Goal: Task Accomplishment & Management: Manage account settings

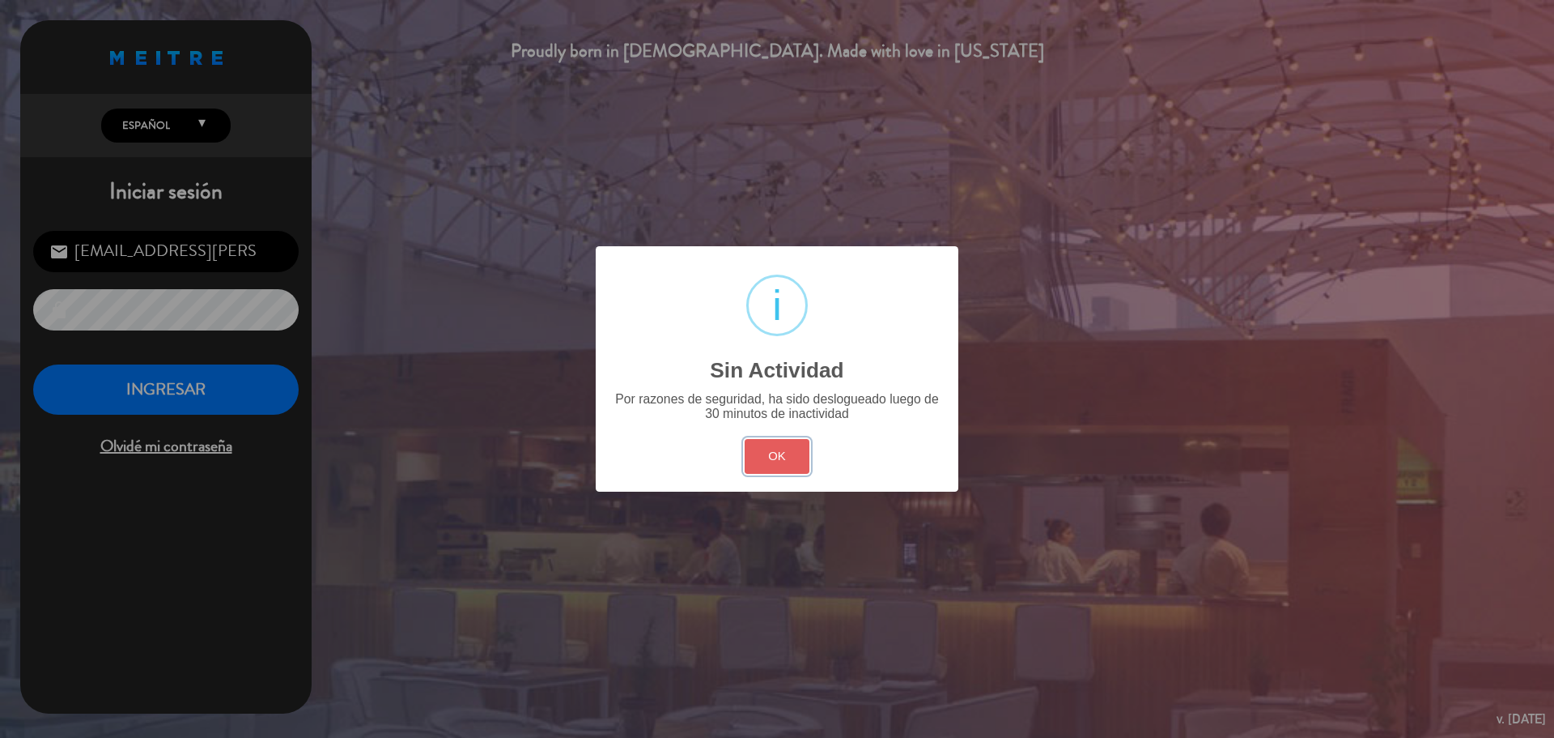
click at [780, 448] on button "OK" at bounding box center [778, 456] width 66 height 35
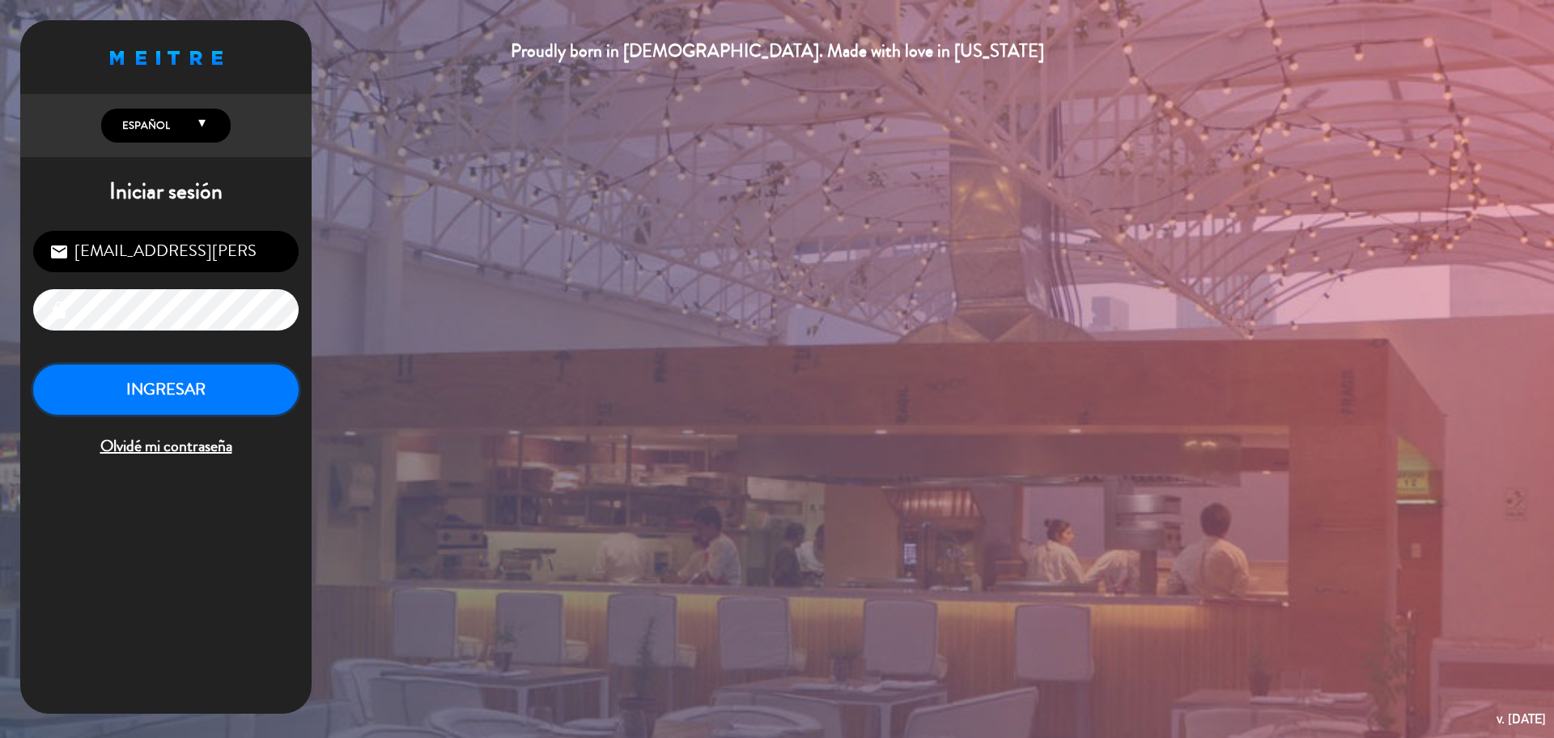
click at [222, 386] on button "INGRESAR" at bounding box center [166, 389] width 266 height 51
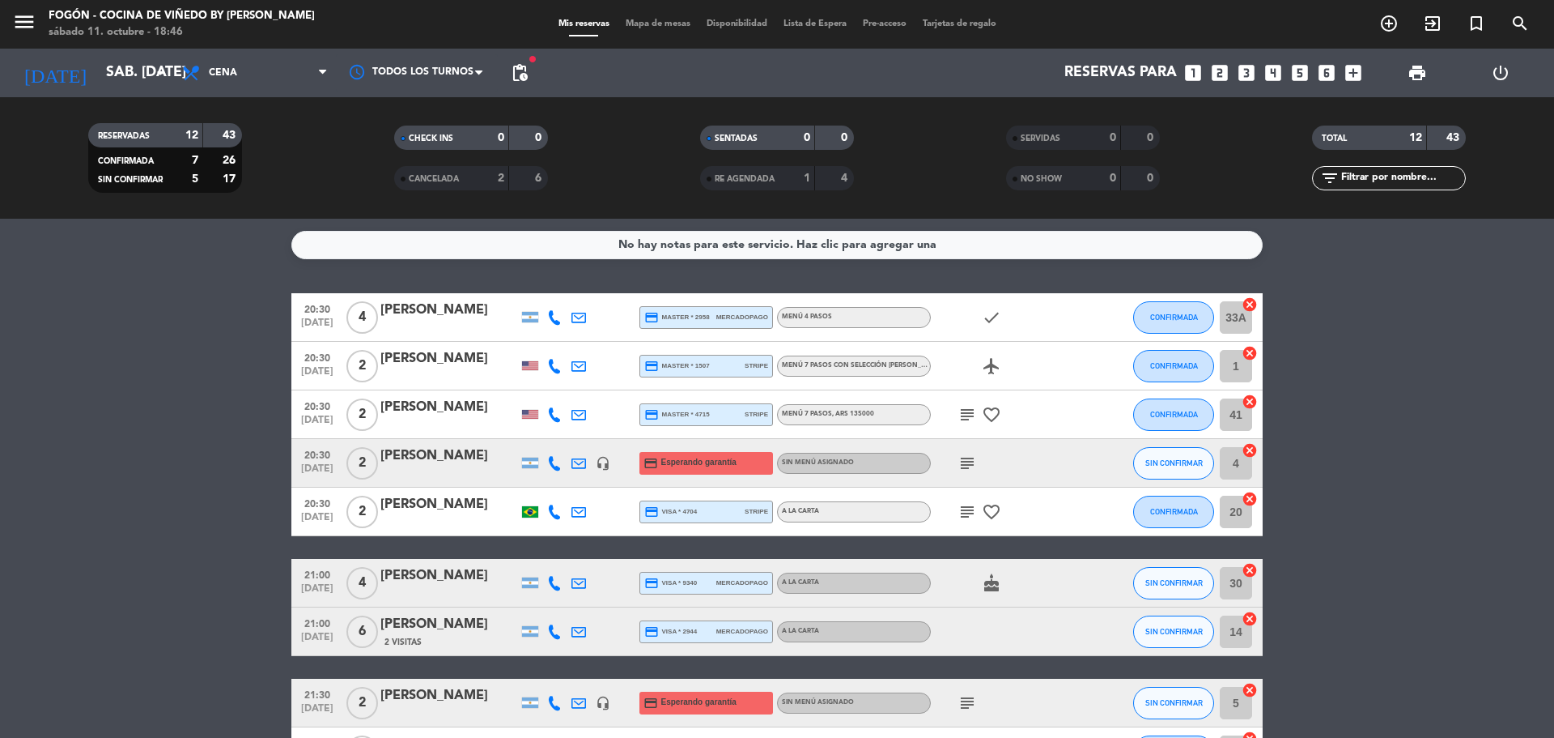
click at [988, 581] on icon "cake" at bounding box center [991, 582] width 19 height 19
click at [989, 414] on icon "favorite_border" at bounding box center [991, 414] width 19 height 19
click at [994, 514] on icon "favorite_border" at bounding box center [991, 511] width 19 height 19
click at [966, 508] on icon "subject" at bounding box center [967, 511] width 19 height 19
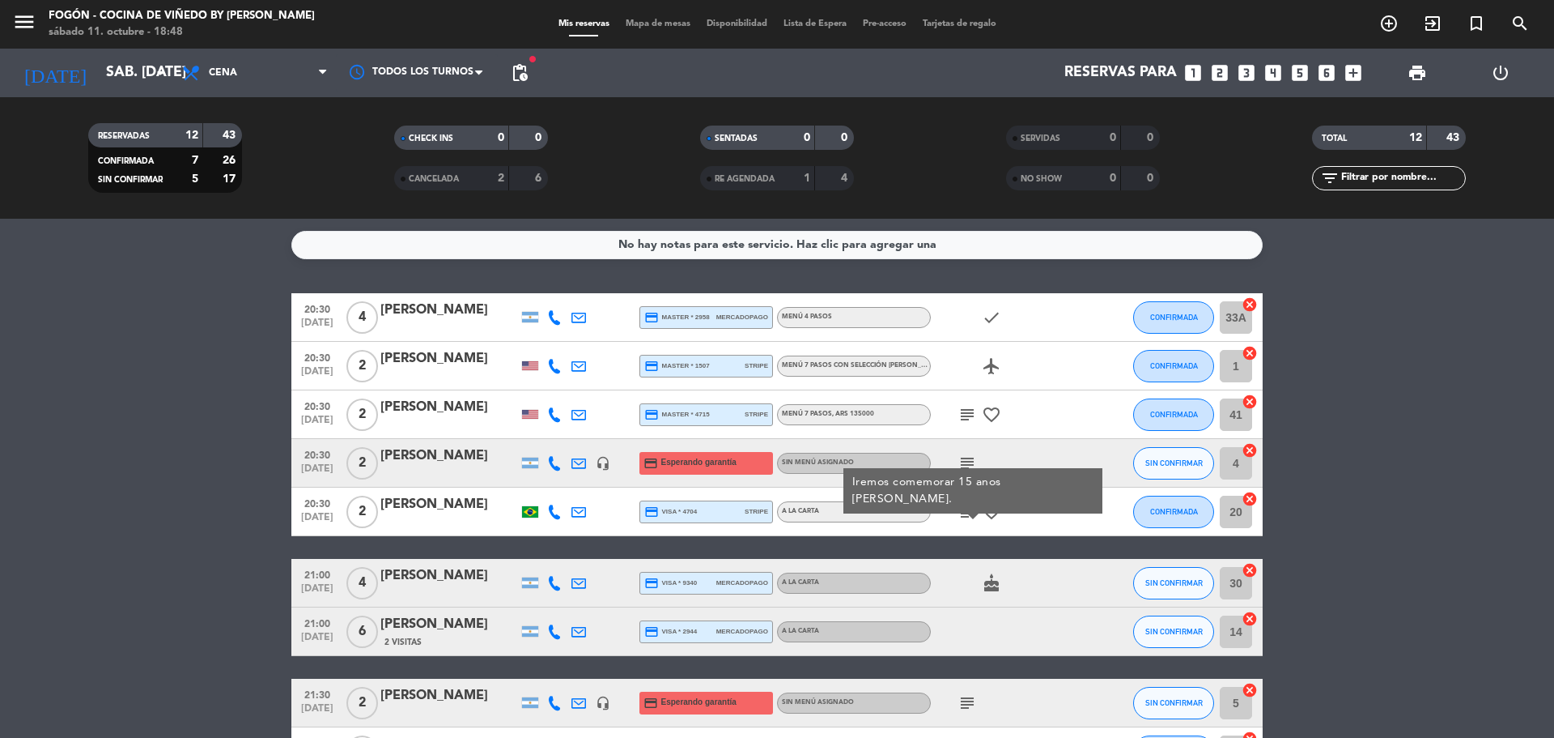
click at [960, 464] on icon "subject" at bounding box center [967, 462] width 19 height 19
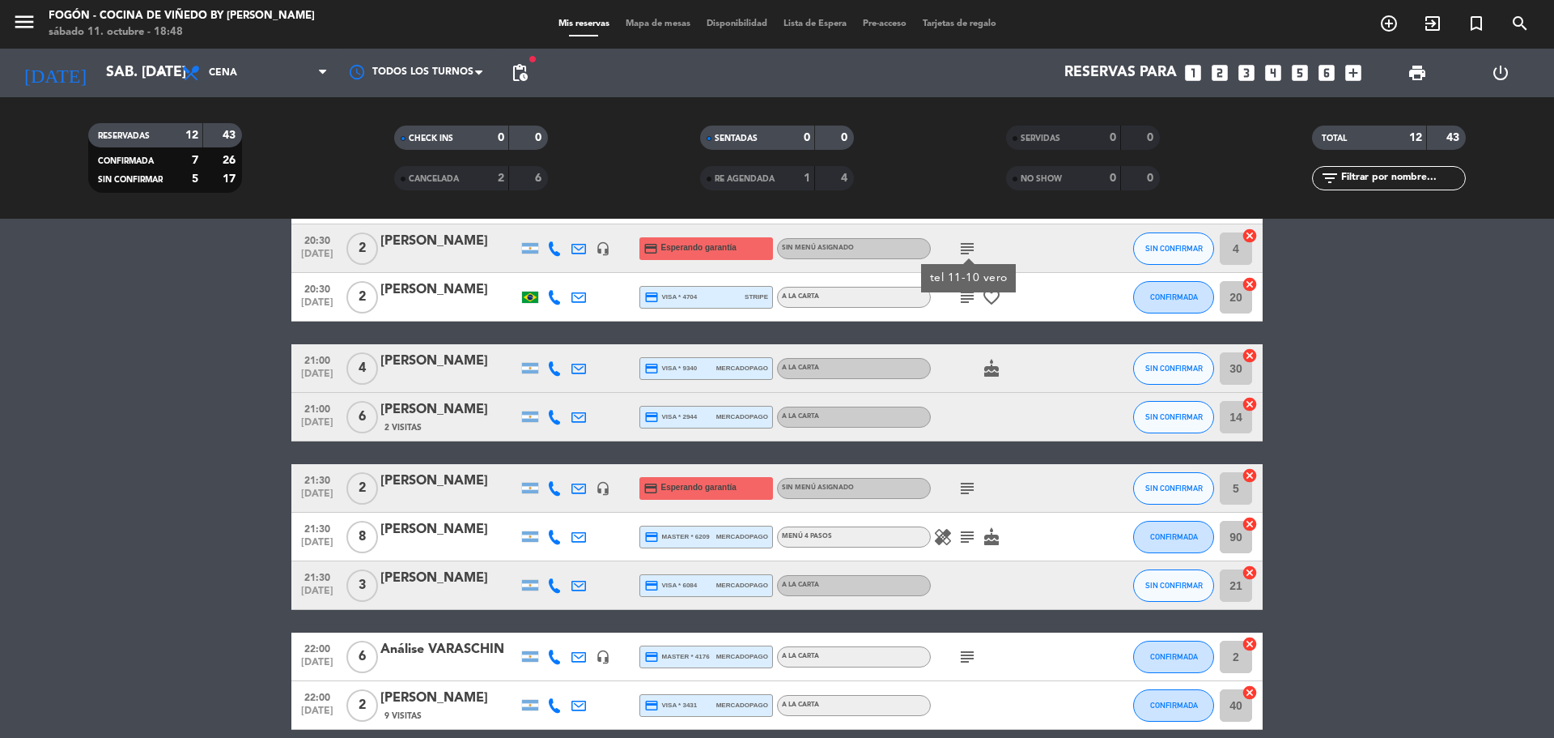
scroll to position [243, 0]
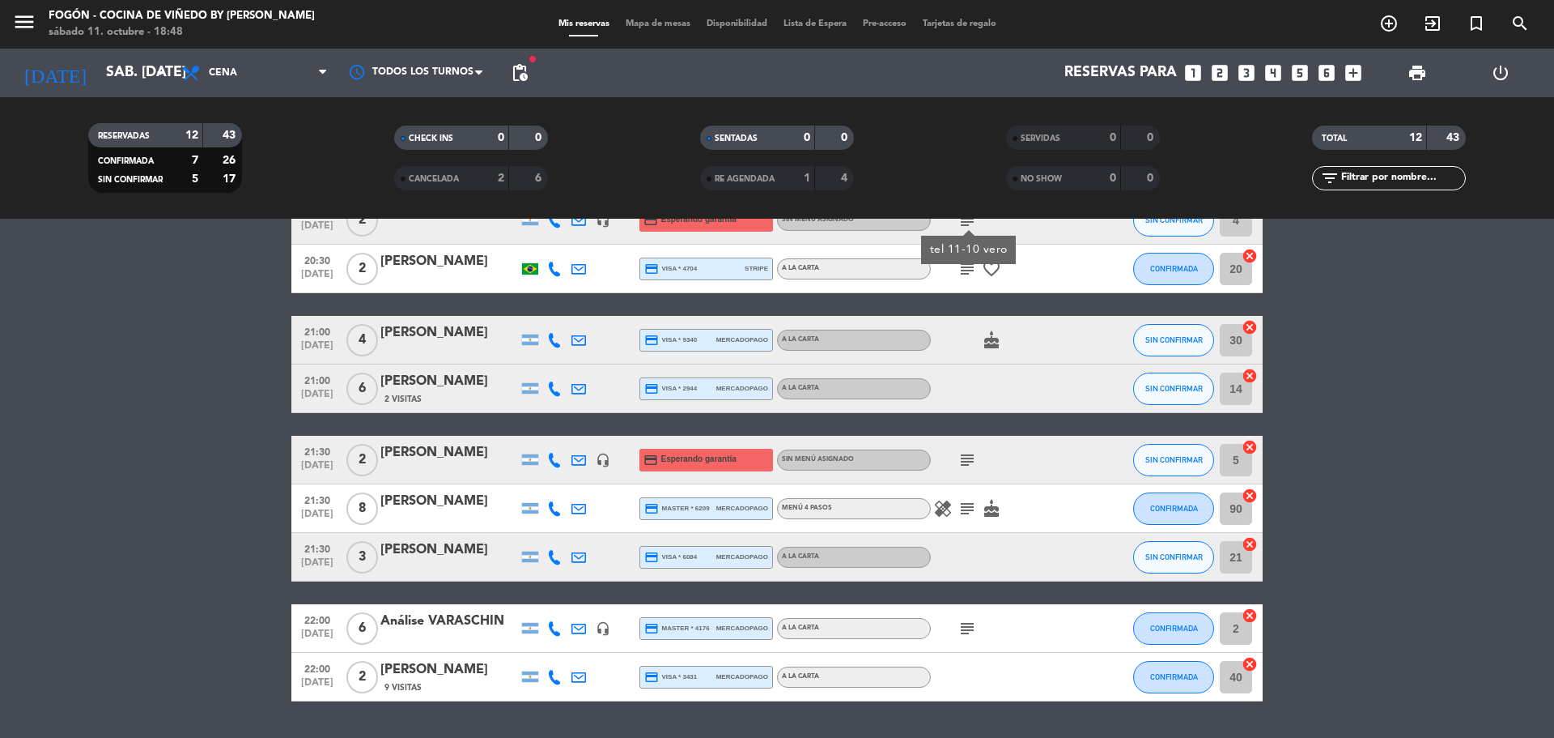
click at [946, 508] on icon "healing" at bounding box center [942, 508] width 19 height 19
click at [969, 505] on icon "subject" at bounding box center [967, 508] width 19 height 19
click at [968, 631] on icon "subject" at bounding box center [967, 628] width 19 height 19
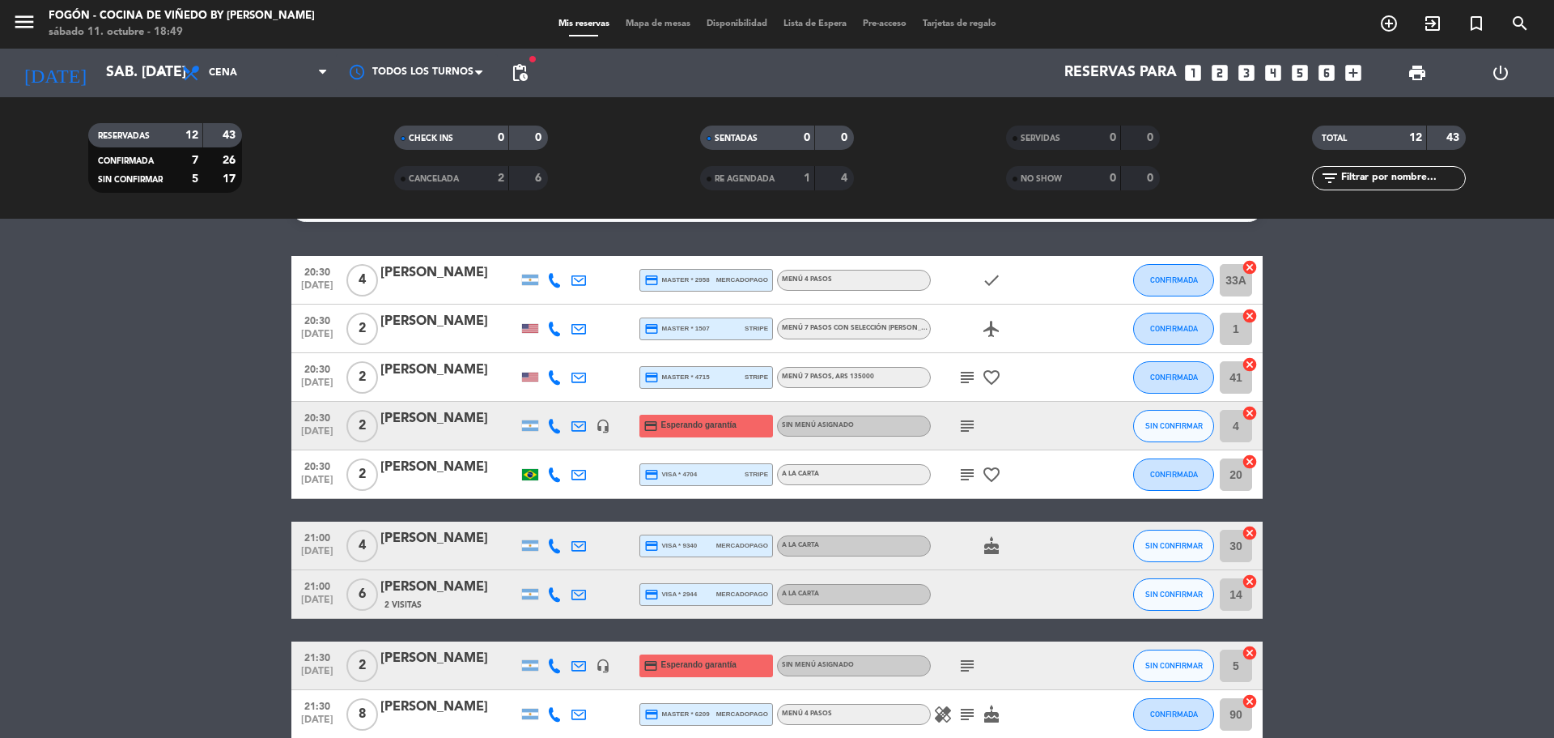
scroll to position [0, 0]
